Goal: Navigation & Orientation: Find specific page/section

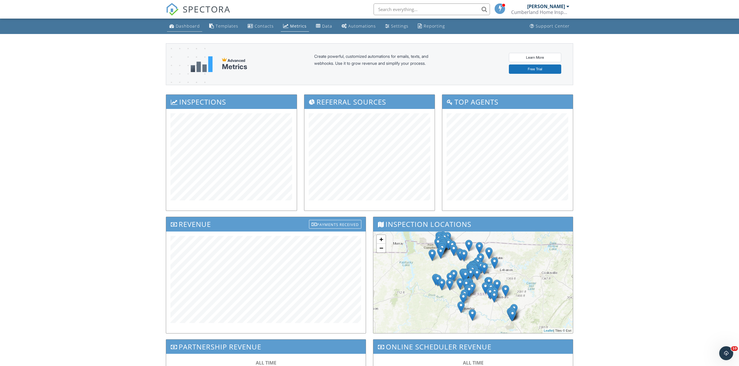
click at [189, 27] on div "Dashboard" at bounding box center [188, 26] width 24 height 6
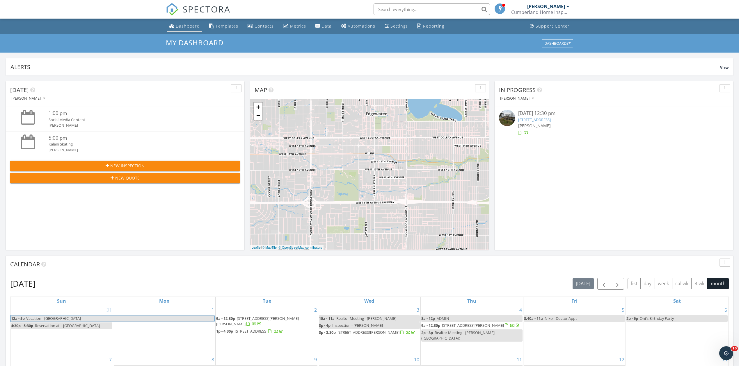
click at [193, 24] on div "Dashboard" at bounding box center [188, 26] width 24 height 6
